Goal: Check status: Check status

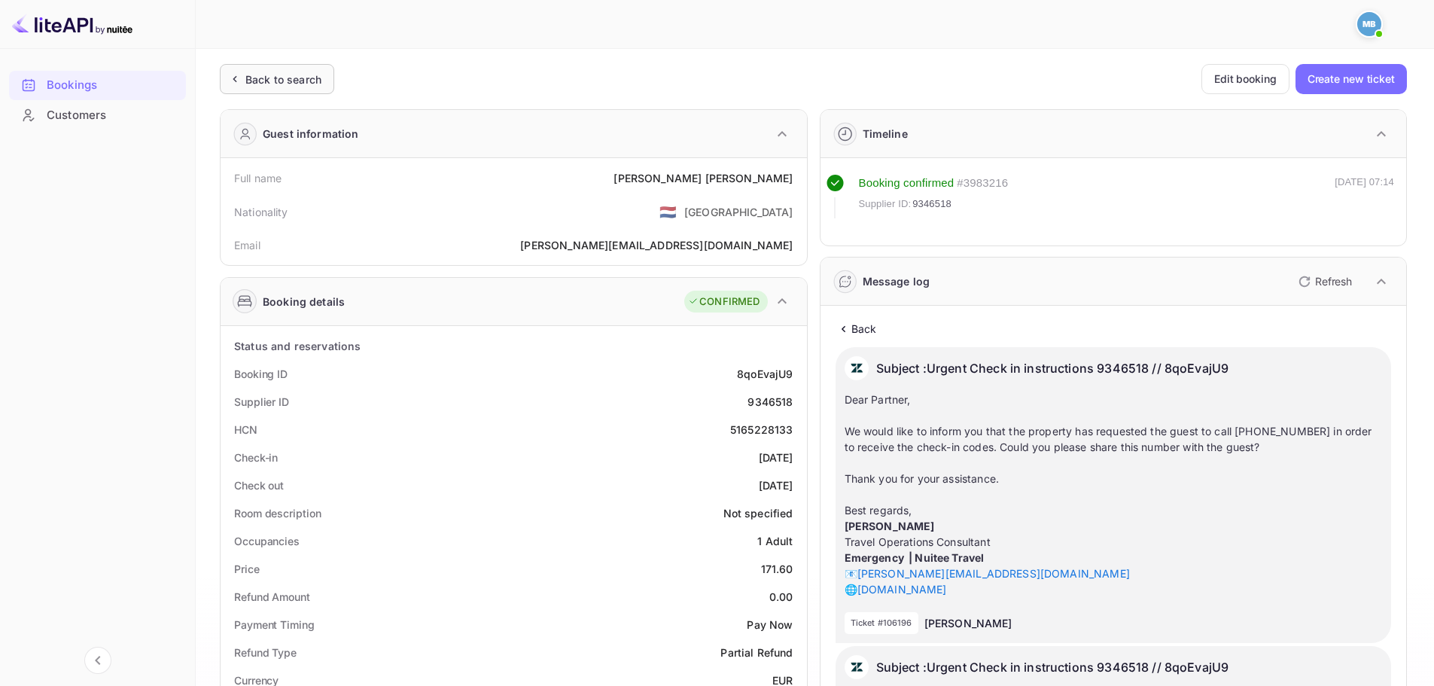
click at [263, 80] on div "Back to search" at bounding box center [283, 79] width 76 height 16
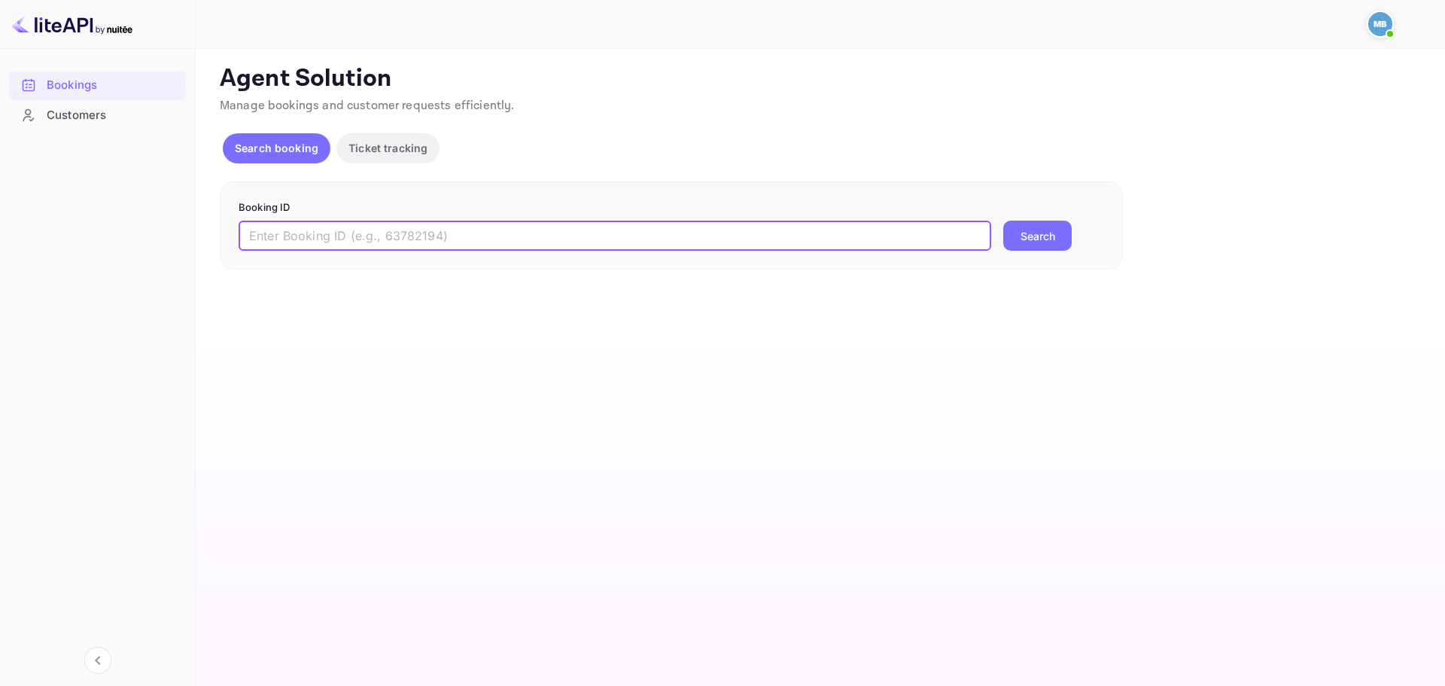
click at [418, 233] on input "text" at bounding box center [615, 236] width 753 height 30
paste input "9335636"
type input "9335636"
click at [1030, 246] on button "Search" at bounding box center [1037, 236] width 68 height 30
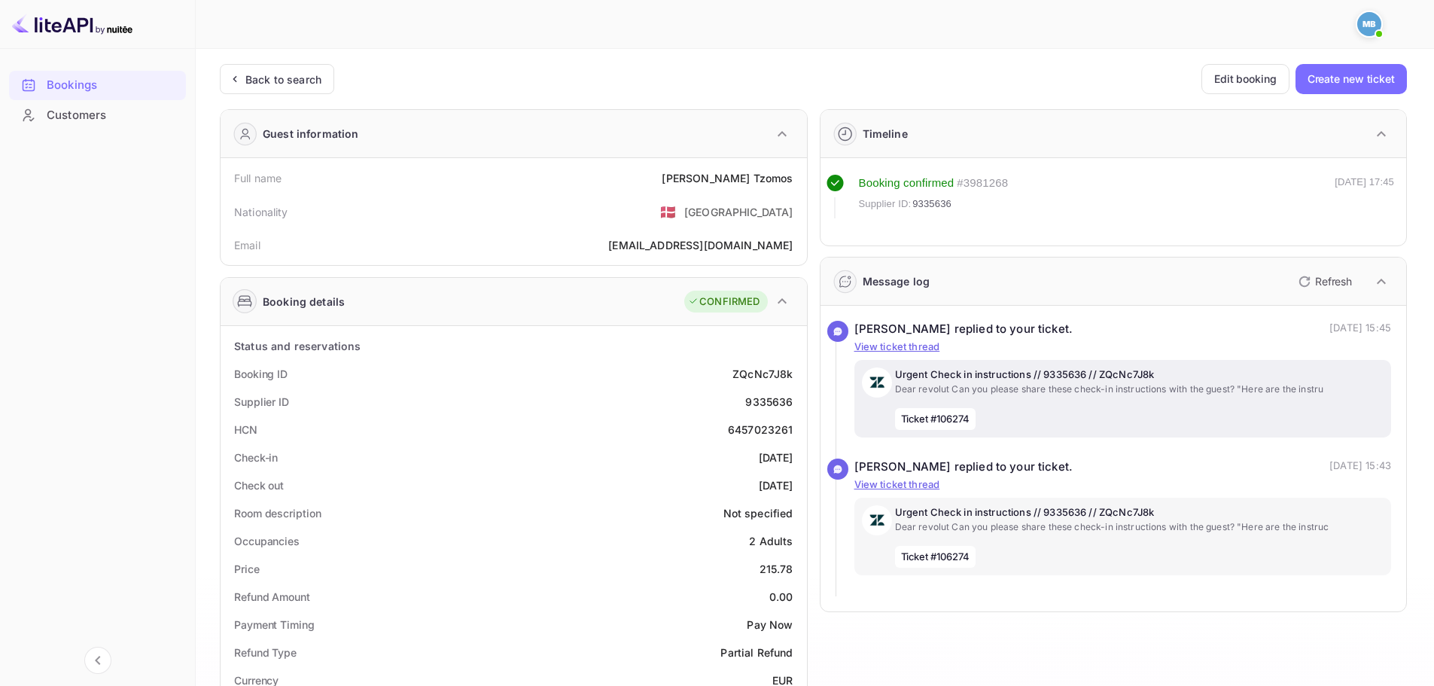
click at [1048, 373] on p "Urgent Check in instructions // 9335636 // ZQcNc7J8k" at bounding box center [1139, 374] width 489 height 15
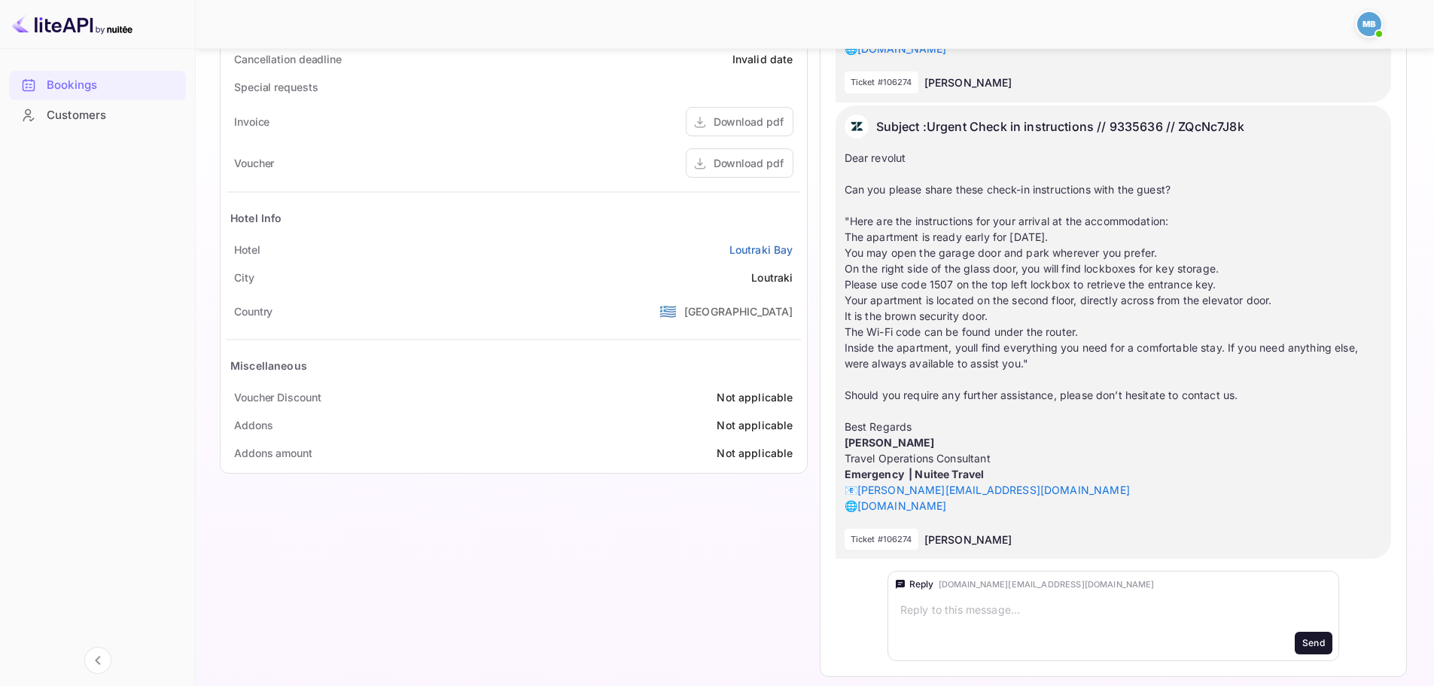
scroll to position [703, 0]
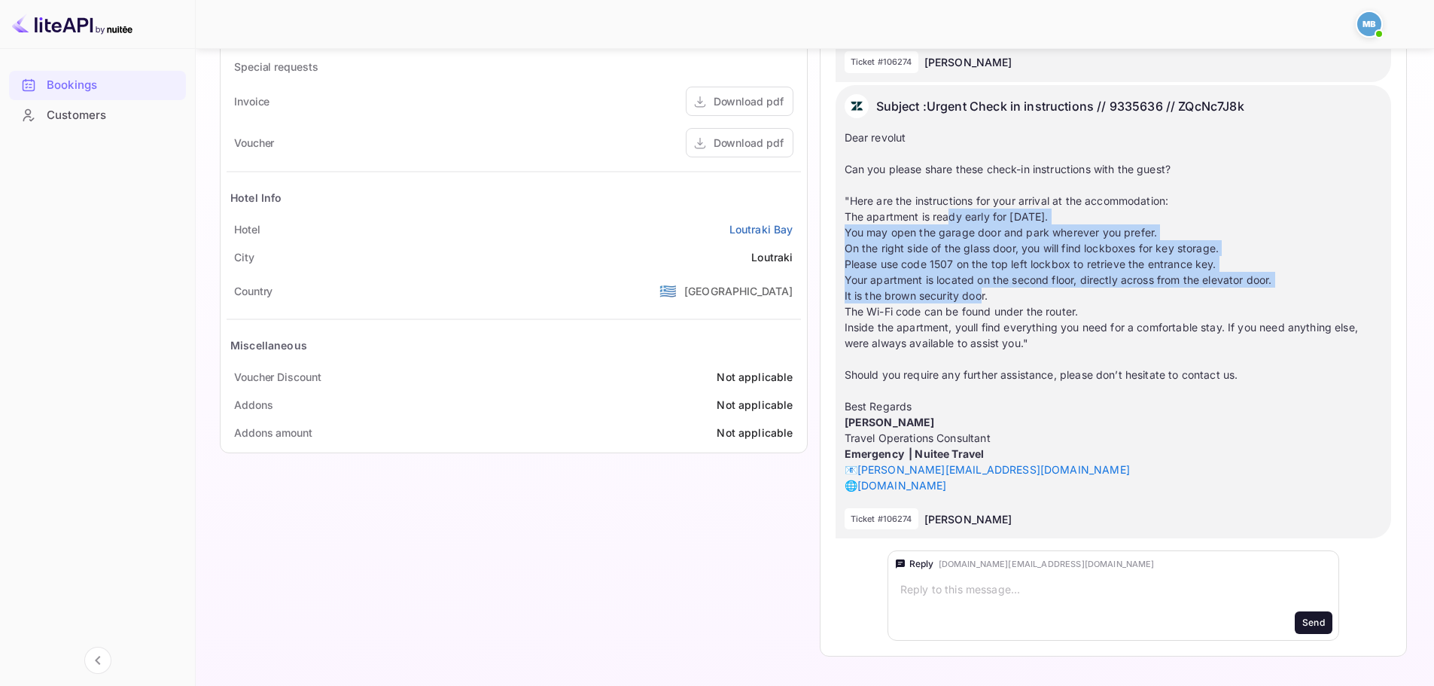
drag, startPoint x: 950, startPoint y: 221, endPoint x: 981, endPoint y: 296, distance: 80.9
click at [981, 296] on div "Dear revolut Can you please share these check-in instructions with the guest? "…" at bounding box center [1113, 311] width 538 height 364
click at [923, 300] on div "Dear revolut Can you please share these check-in instructions with the guest? "…" at bounding box center [1113, 311] width 538 height 364
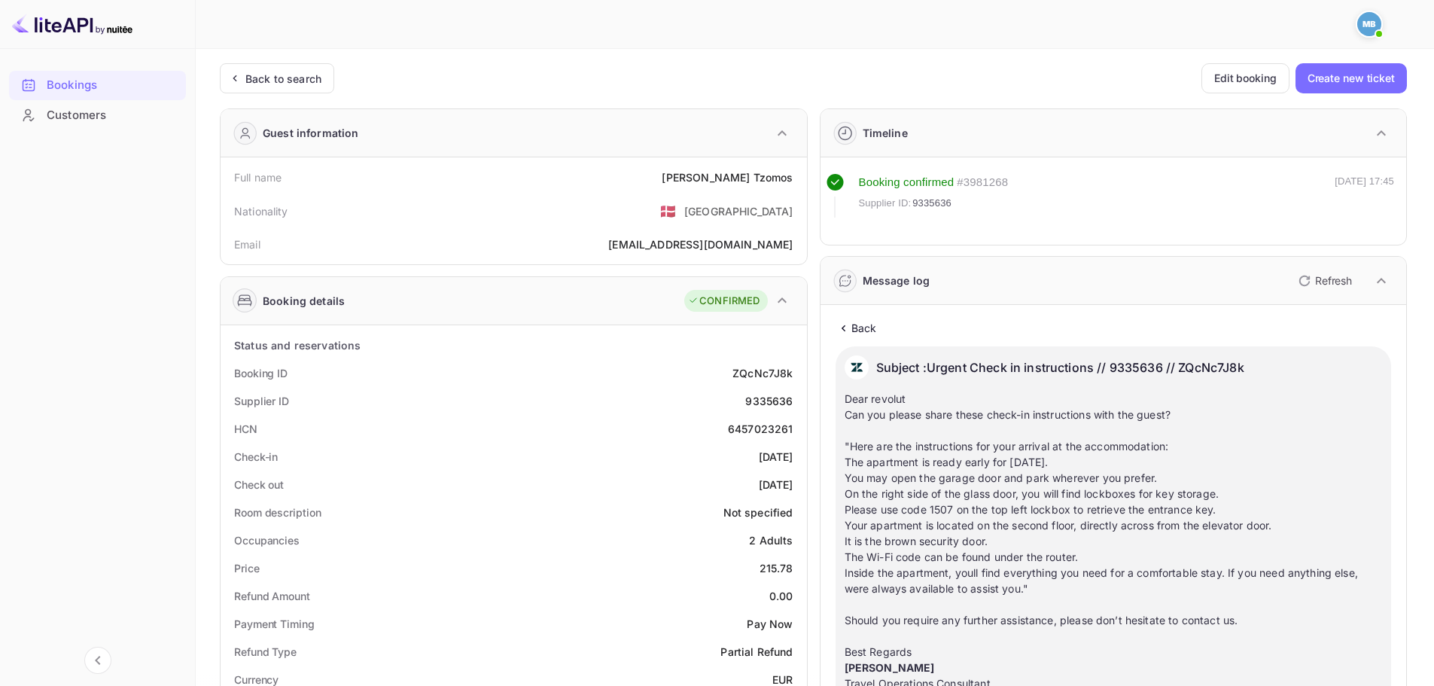
scroll to position [0, 0]
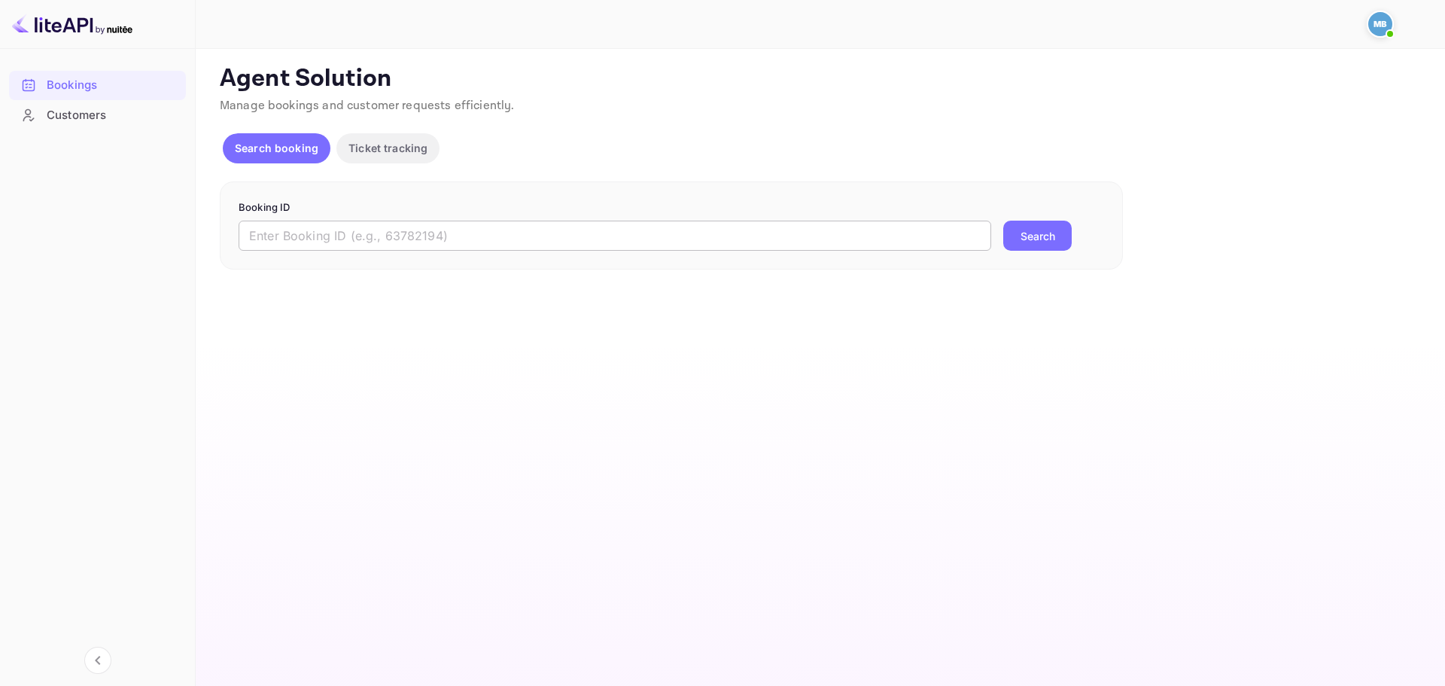
click at [453, 230] on input "text" at bounding box center [615, 236] width 753 height 30
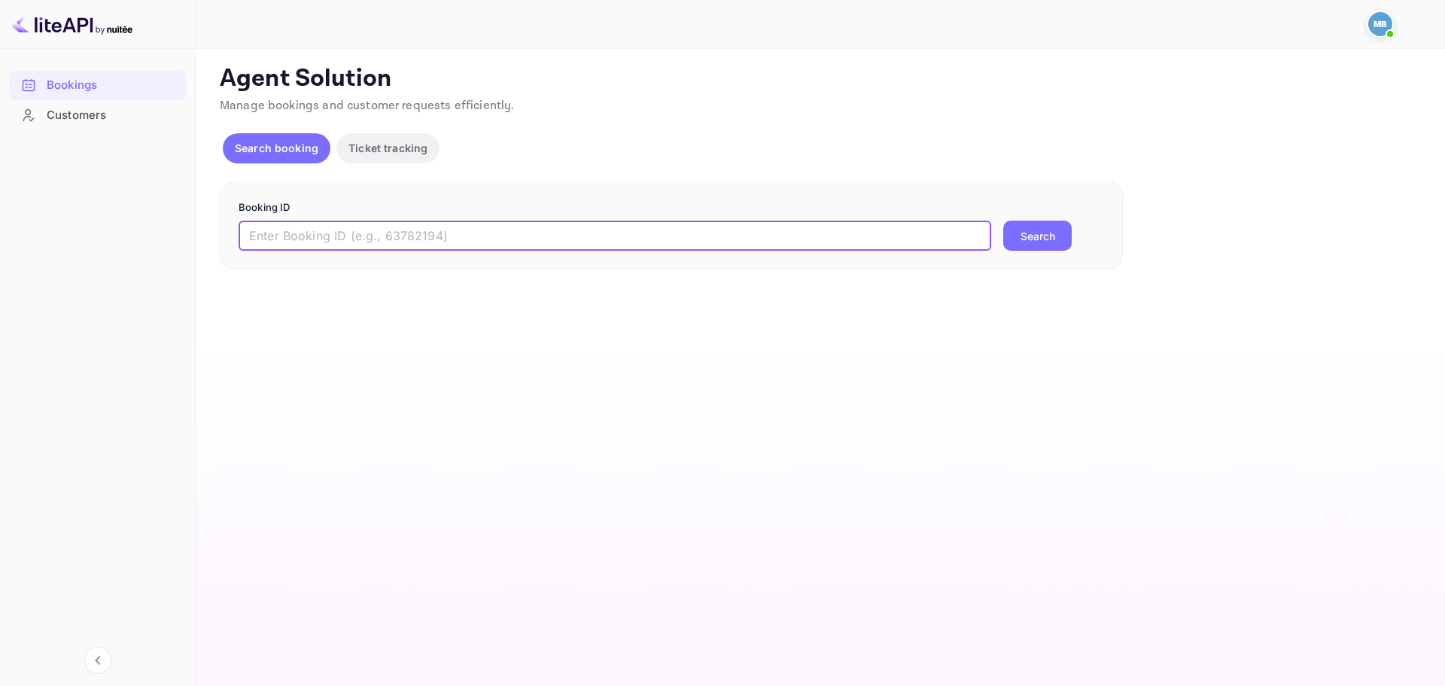
paste input "5296689146"
click at [583, 233] on input "5296689146" at bounding box center [615, 236] width 753 height 30
paste input "9381634"
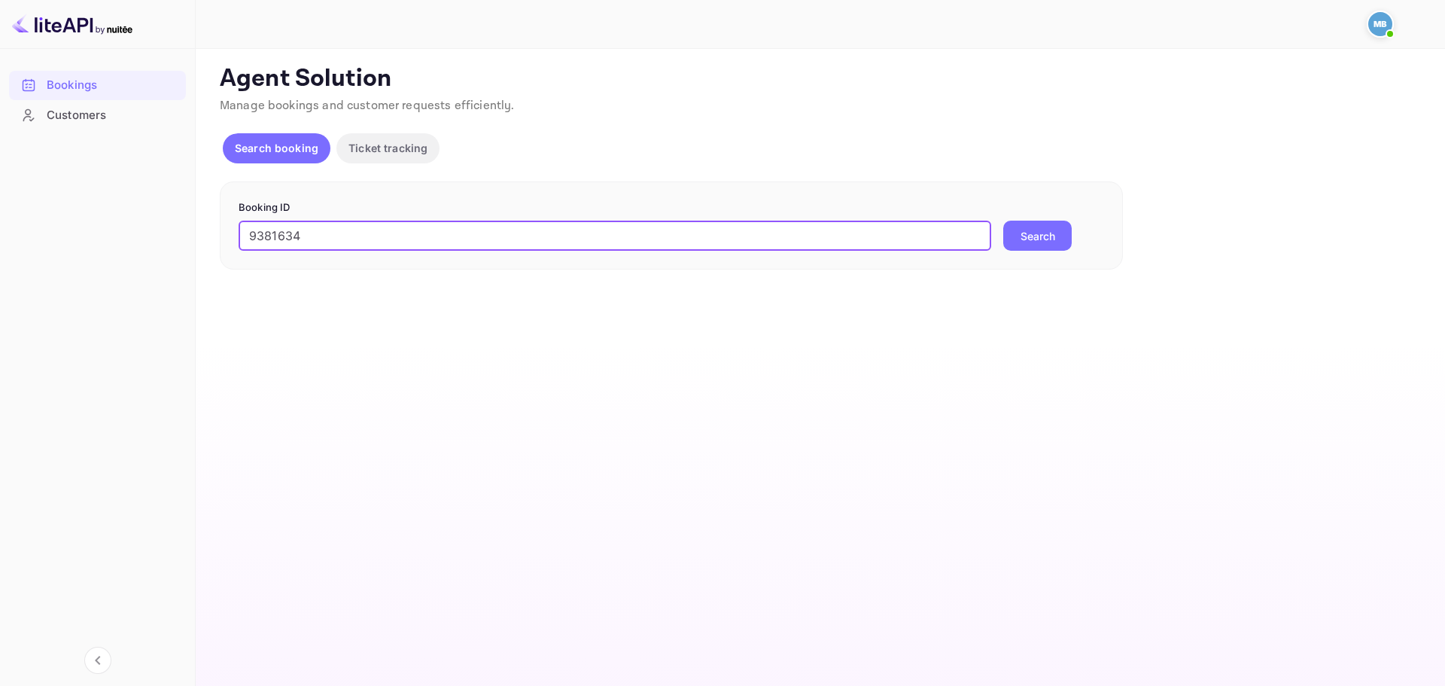
type input "9381634"
click at [1003, 221] on button "Search" at bounding box center [1037, 236] width 68 height 30
